Goal: Information Seeking & Learning: Compare options

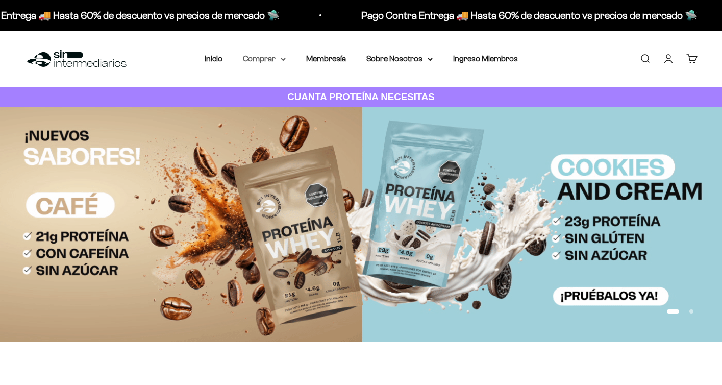
click at [258, 59] on summary "Comprar" at bounding box center [264, 58] width 43 height 13
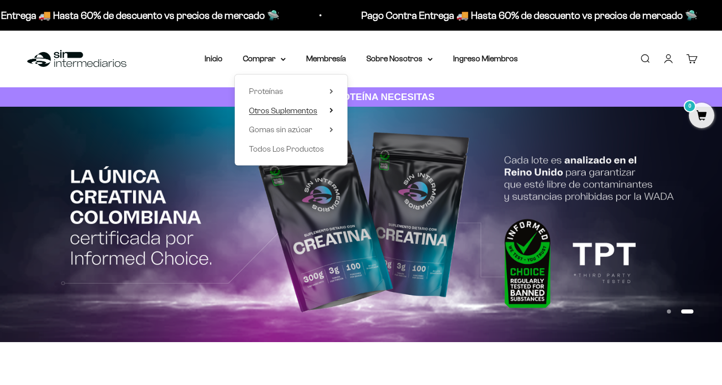
click at [330, 111] on icon at bounding box center [332, 110] width 4 height 5
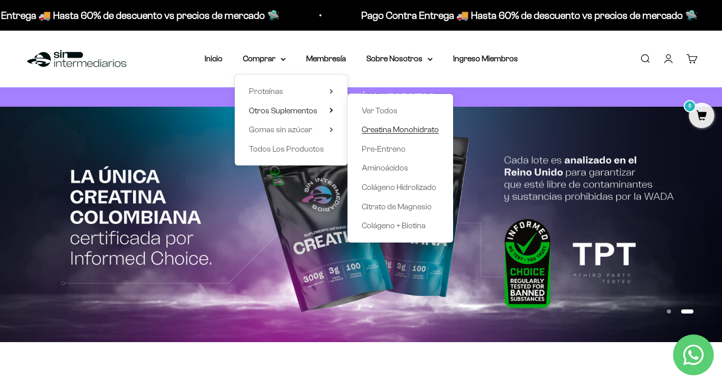
click at [381, 130] on span "Creatina Monohidrato" at bounding box center [400, 129] width 77 height 9
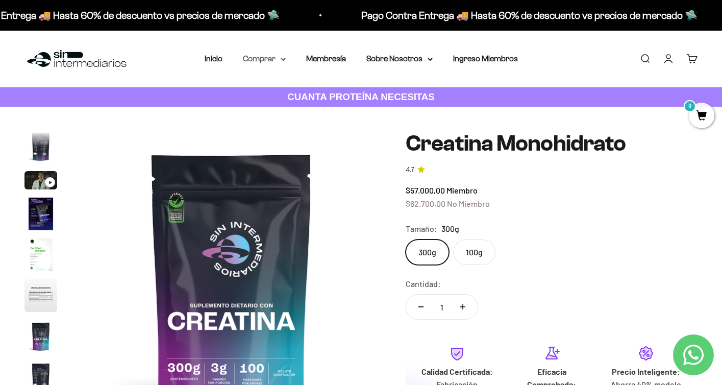
click at [280, 57] on summary "Comprar" at bounding box center [264, 58] width 43 height 13
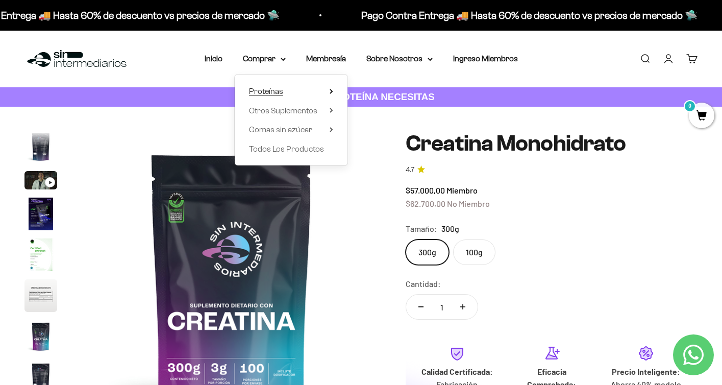
click at [330, 94] on summary "Proteínas" at bounding box center [291, 91] width 84 height 13
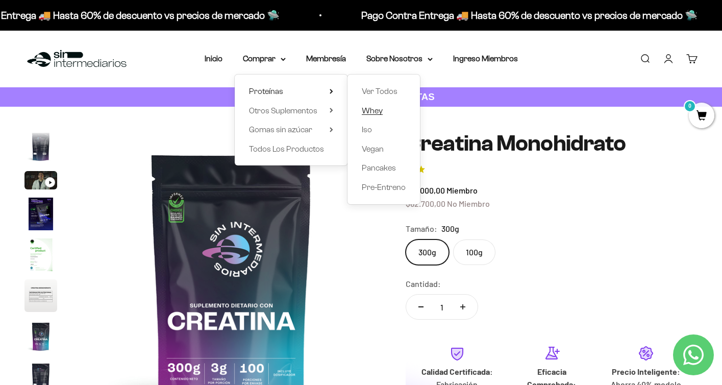
click at [382, 111] on span "Whey" at bounding box center [372, 110] width 21 height 9
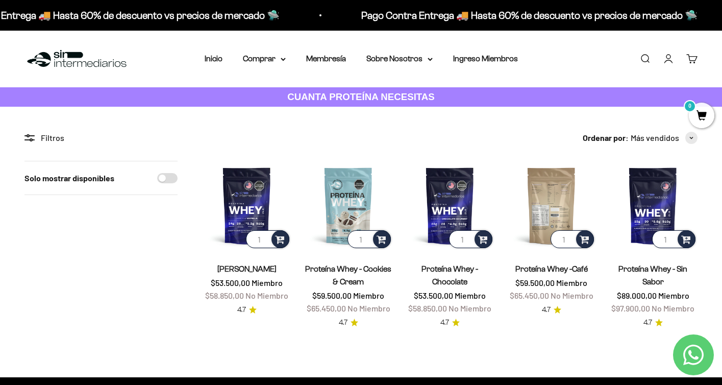
click at [548, 198] on img at bounding box center [551, 205] width 89 height 89
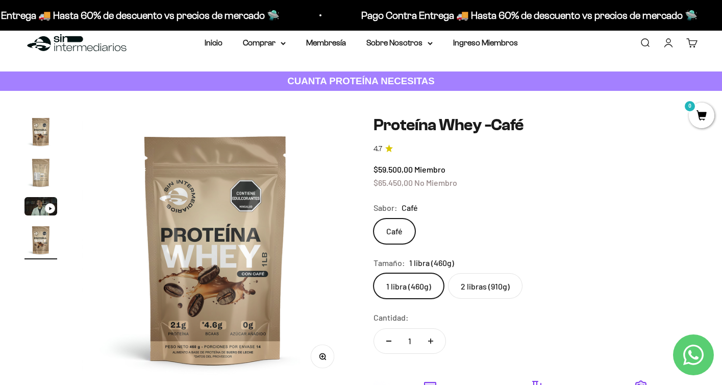
scroll to position [102, 0]
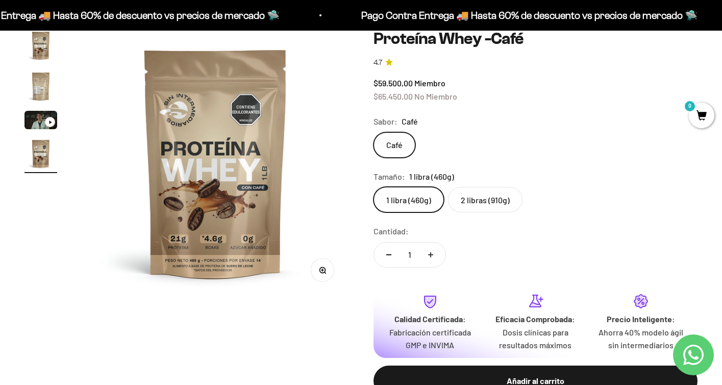
click at [489, 204] on label "2 libras (910g)" at bounding box center [485, 200] width 74 height 26
click at [373, 187] on input "2 libras (910g)" at bounding box center [373, 186] width 1 height 1
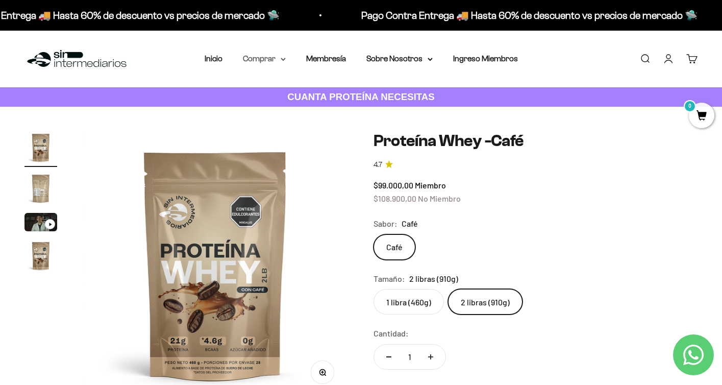
click at [279, 56] on summary "Comprar" at bounding box center [264, 58] width 43 height 13
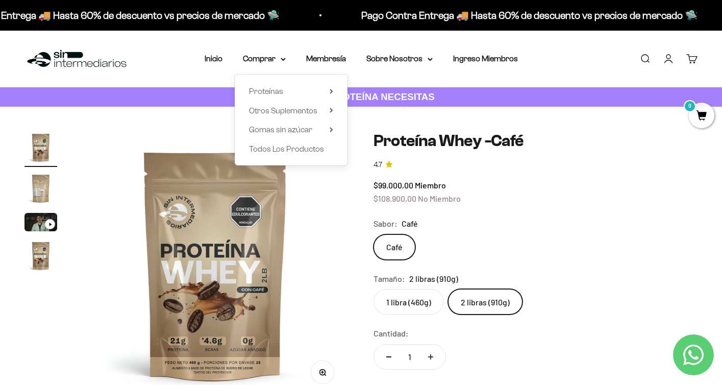
click at [312, 83] on div "Proteínas Ver Todos Whey Iso Vegan" at bounding box center [291, 119] width 113 height 91
click at [326, 90] on summary "Proteínas" at bounding box center [291, 91] width 84 height 13
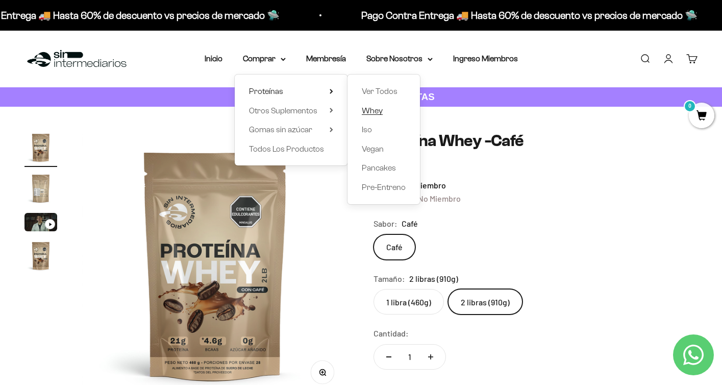
click at [371, 110] on span "Whey" at bounding box center [372, 110] width 21 height 9
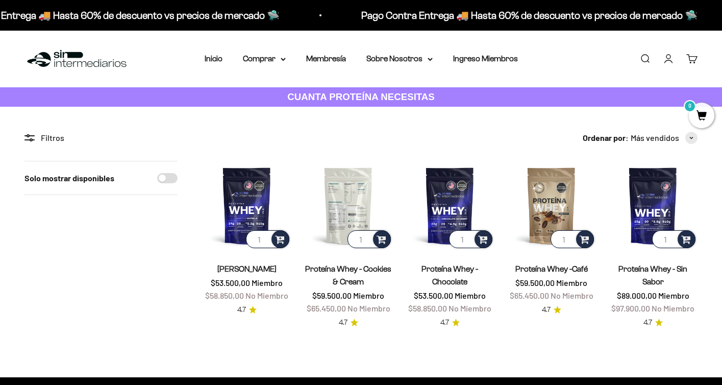
click at [347, 199] on img at bounding box center [348, 205] width 89 height 89
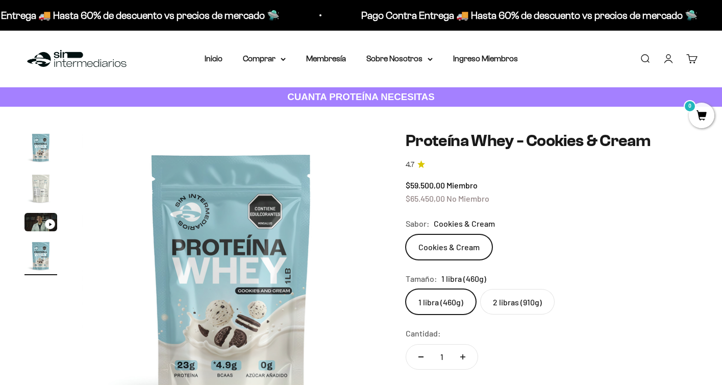
scroll to position [0, 935]
